Goal: Task Accomplishment & Management: Use online tool/utility

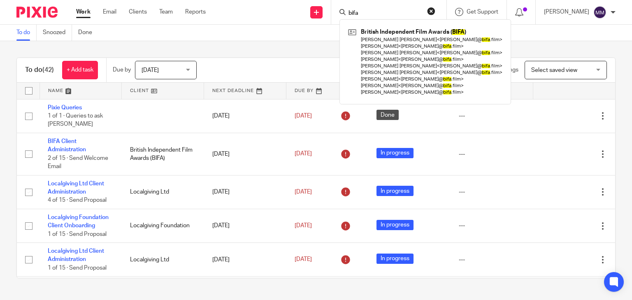
click at [371, 41] on link at bounding box center [425, 62] width 158 height 72
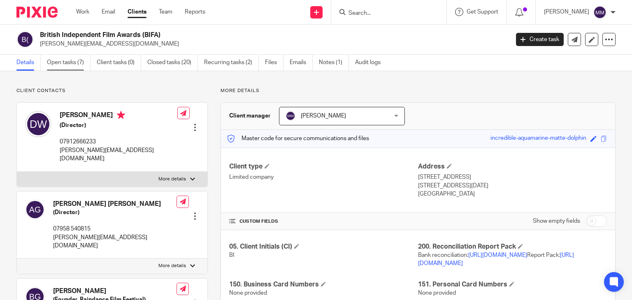
click at [69, 65] on link "Open tasks (7)" at bounding box center [69, 63] width 44 height 16
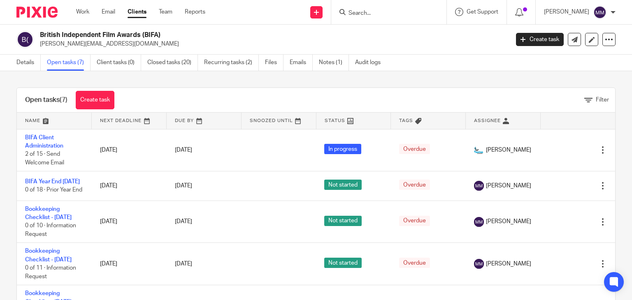
click at [4, 201] on div "Open tasks (7) Create task Filter Name Next Deadline Due By Snoozed Until Statu…" at bounding box center [316, 185] width 632 height 229
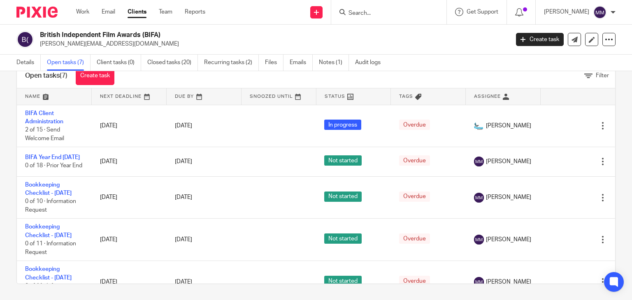
scroll to position [137, 0]
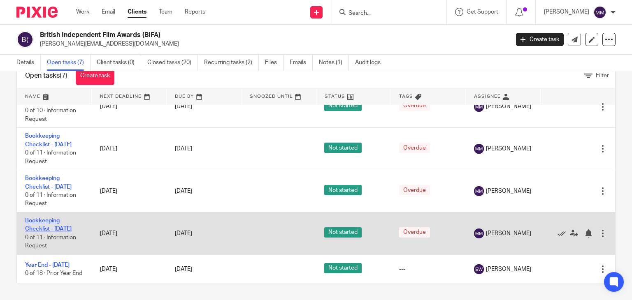
click at [47, 218] on link "Bookkeeping Checklist - [DATE]" at bounding box center [48, 225] width 46 height 14
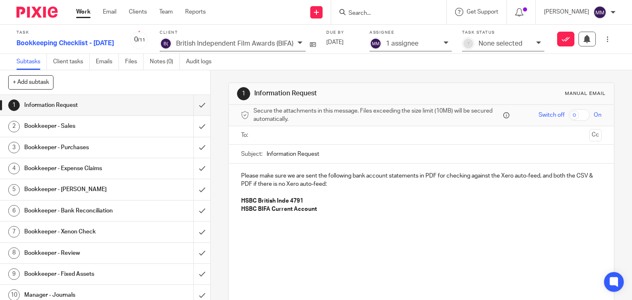
click at [82, 205] on h1 "Bookkeeper - Bank Reconciliation" at bounding box center [77, 211] width 107 height 12
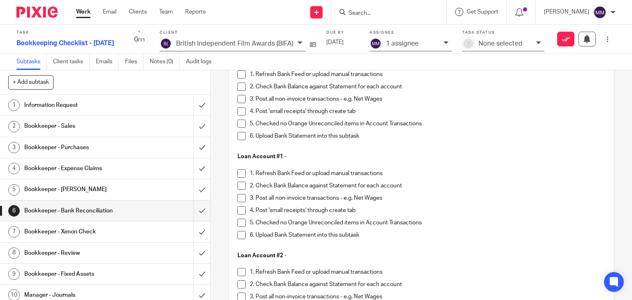
scroll to position [1484, 0]
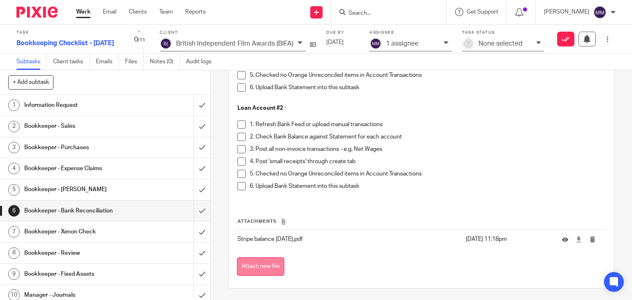
click at [268, 259] on button "Attach new file" at bounding box center [260, 267] width 47 height 19
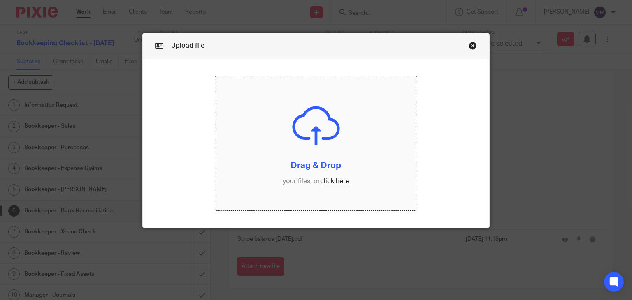
click at [337, 177] on input "file" at bounding box center [316, 143] width 202 height 135
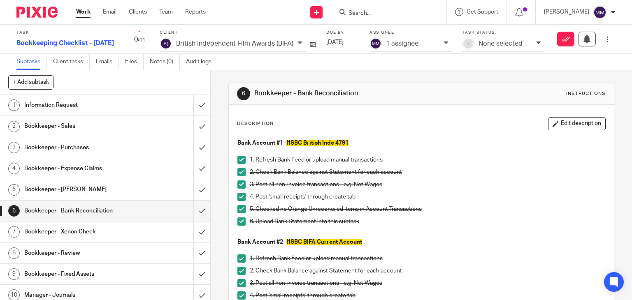
scroll to position [1504, 0]
